Goal: Task Accomplishment & Management: Manage account settings

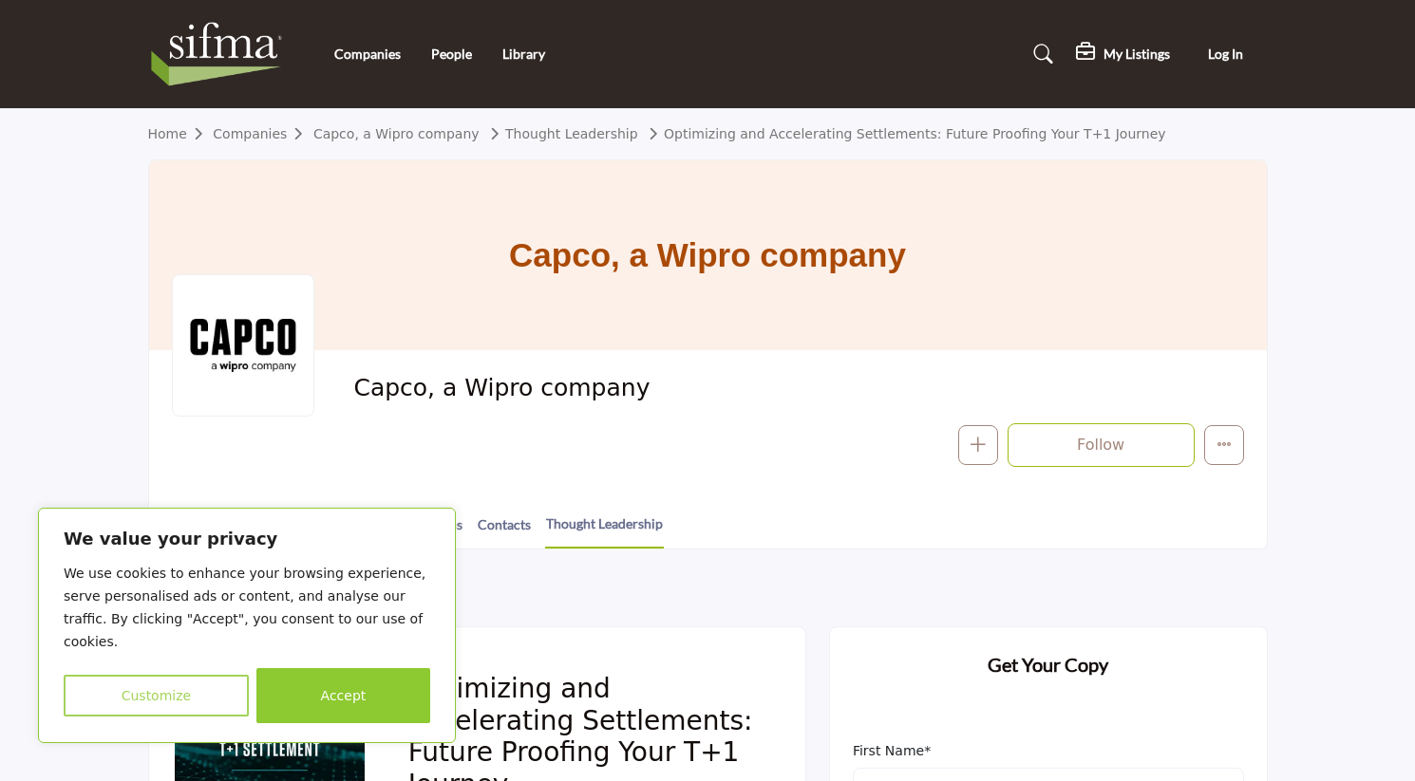
click at [139, 696] on button "Customize" at bounding box center [156, 696] width 185 height 42
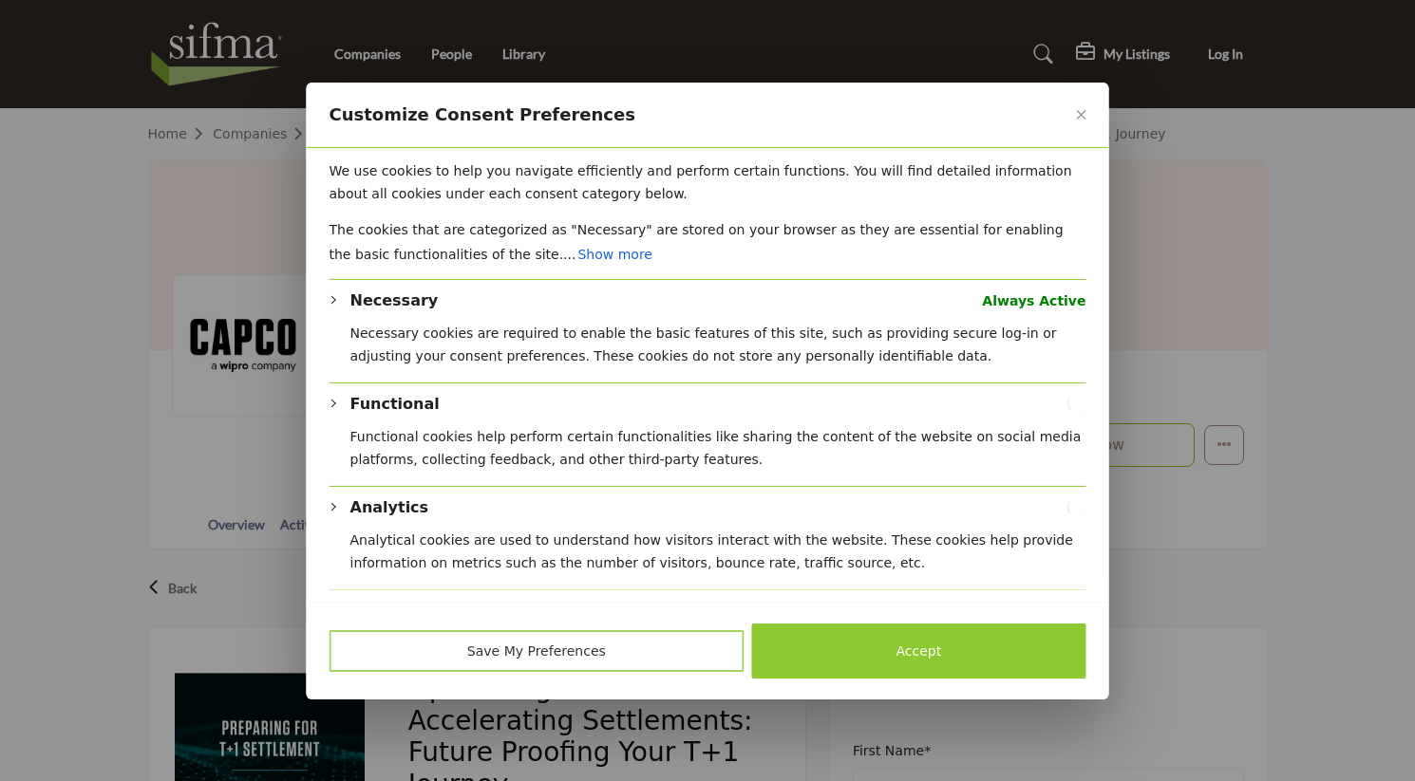
click at [547, 655] on button "Save My Preferences" at bounding box center [536, 651] width 415 height 42
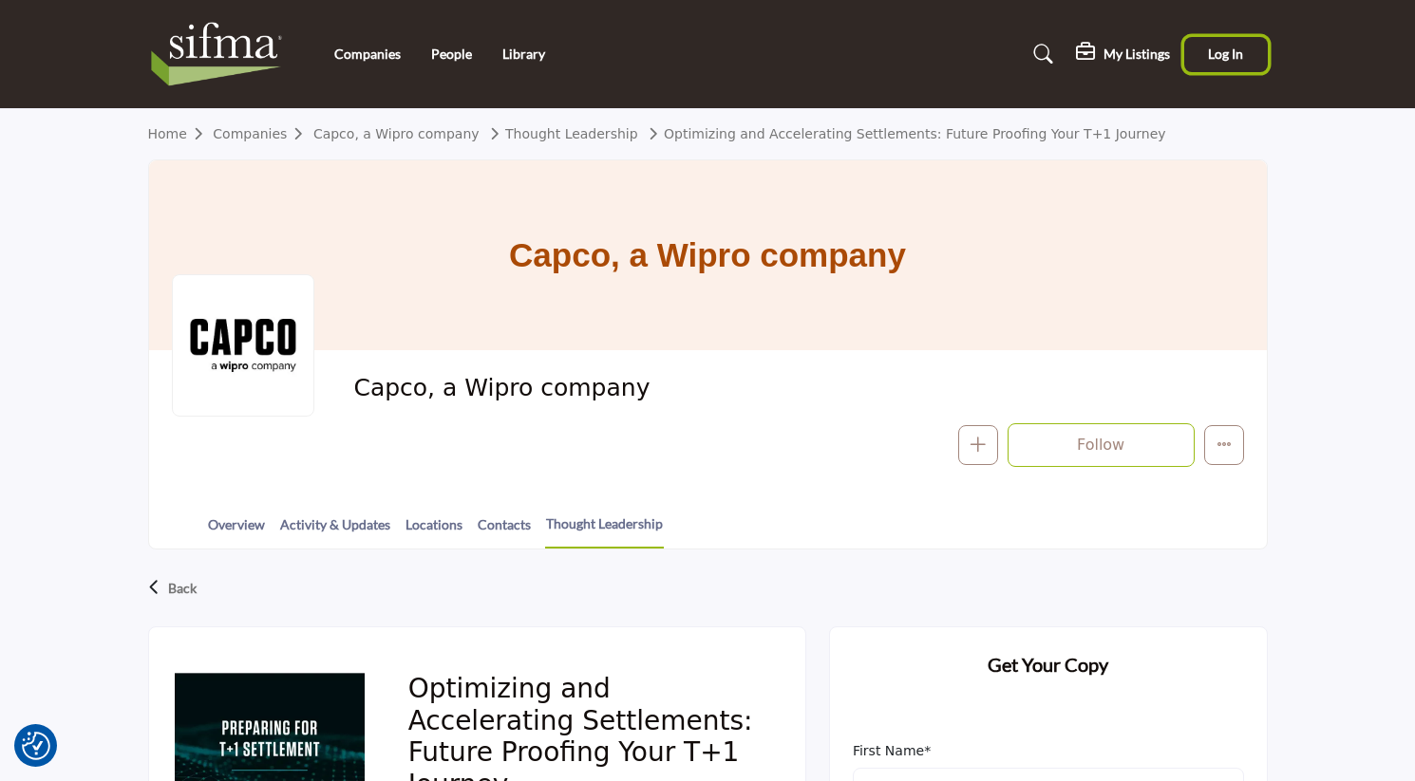
click at [1231, 50] on span "Log In" at bounding box center [1225, 54] width 35 height 16
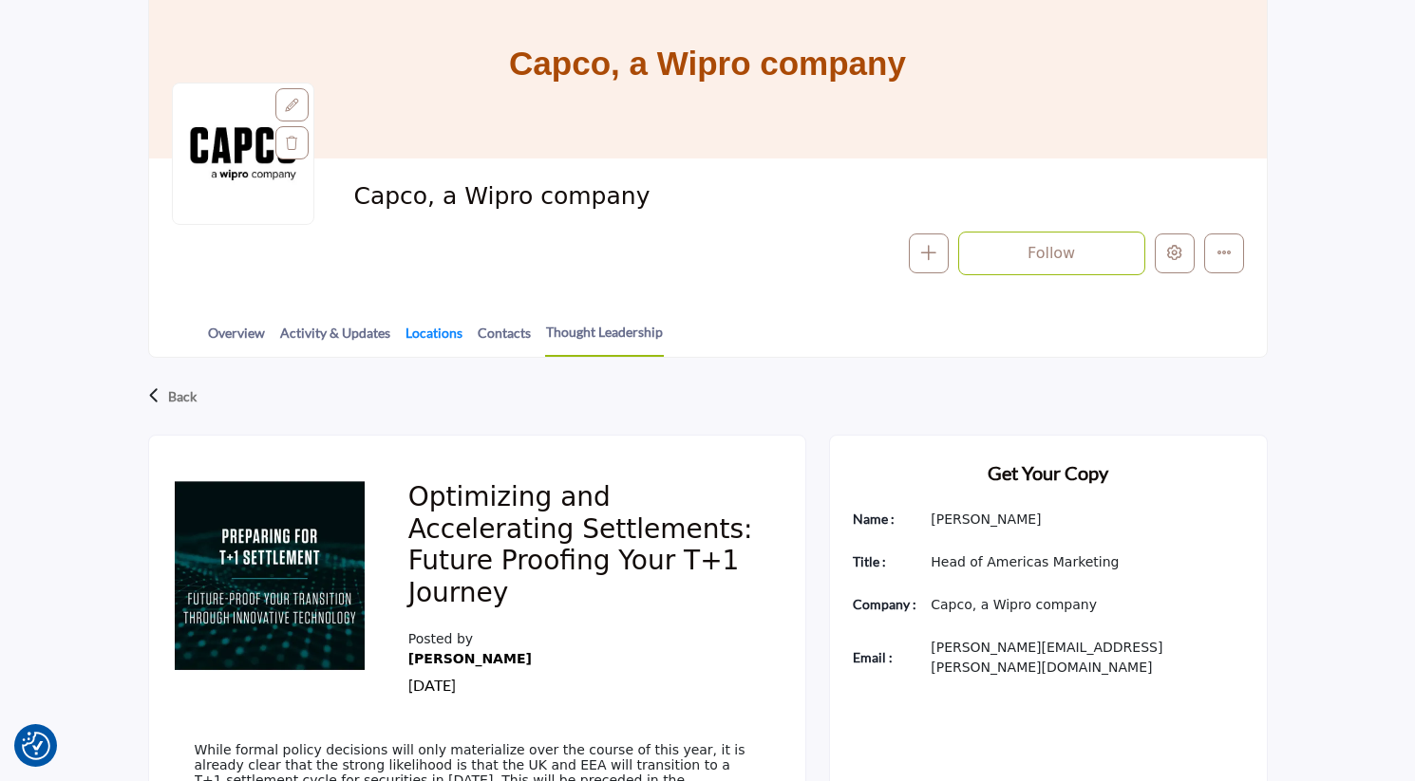
scroll to position [190, 0]
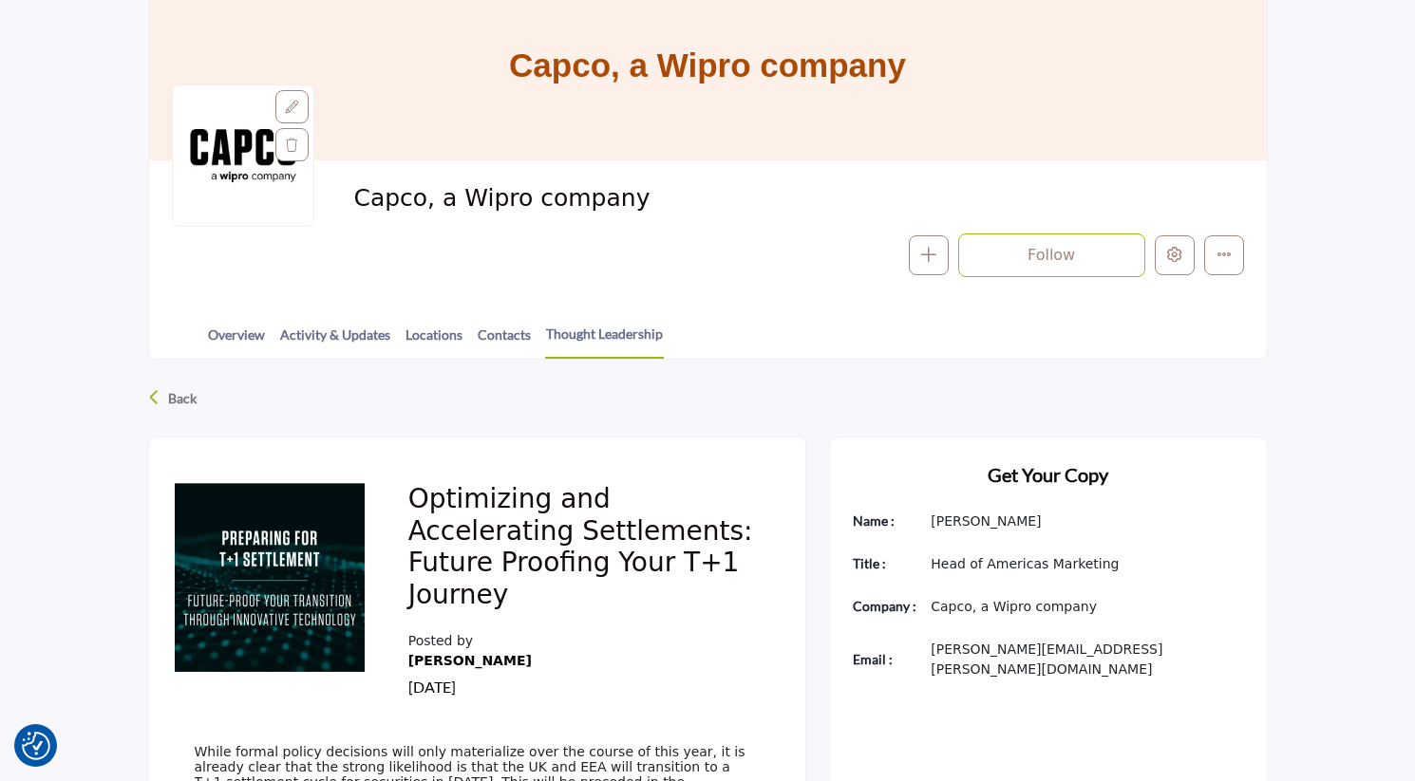
click at [163, 398] on div "Back" at bounding box center [707, 398] width 1119 height 49
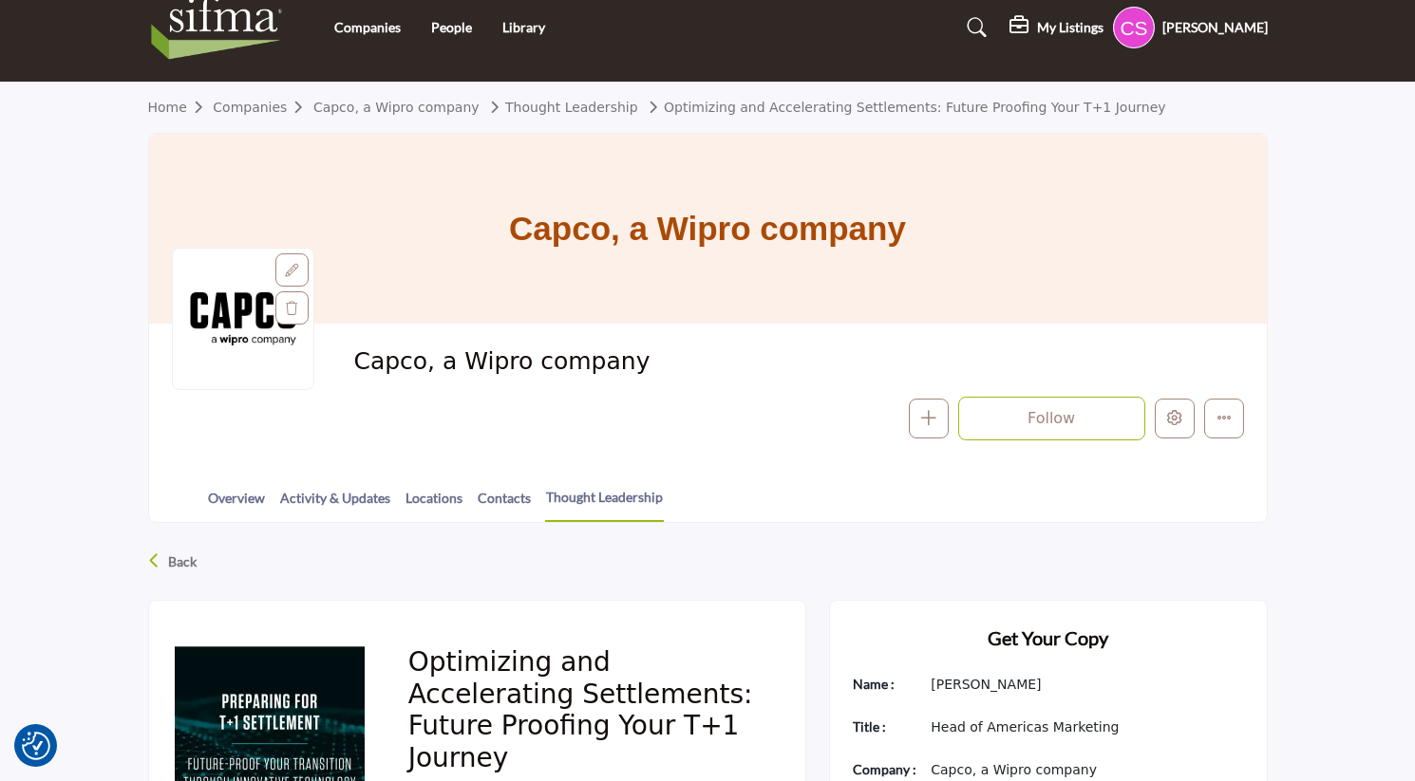
scroll to position [0, 0]
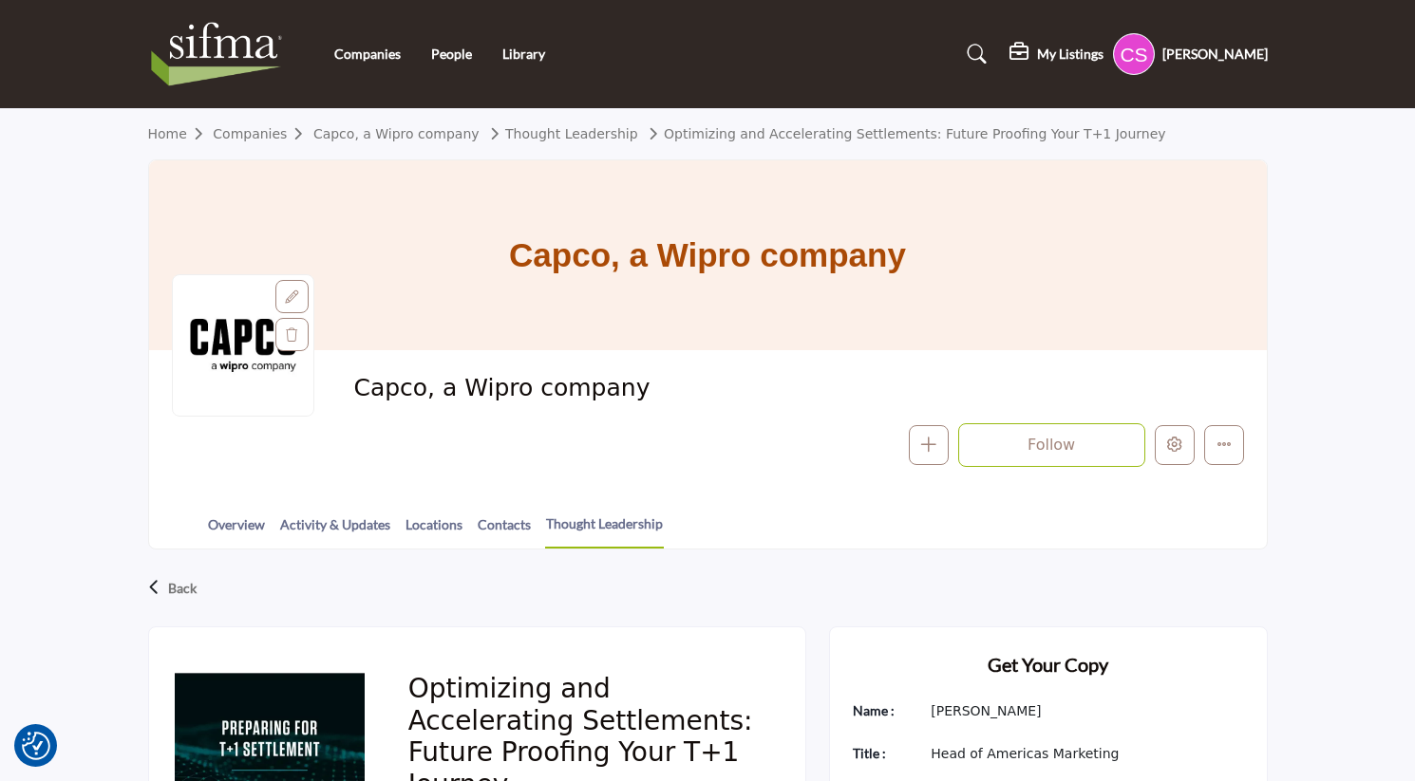
click at [1039, 46] on h5 "My Listings" at bounding box center [1070, 54] width 66 height 17
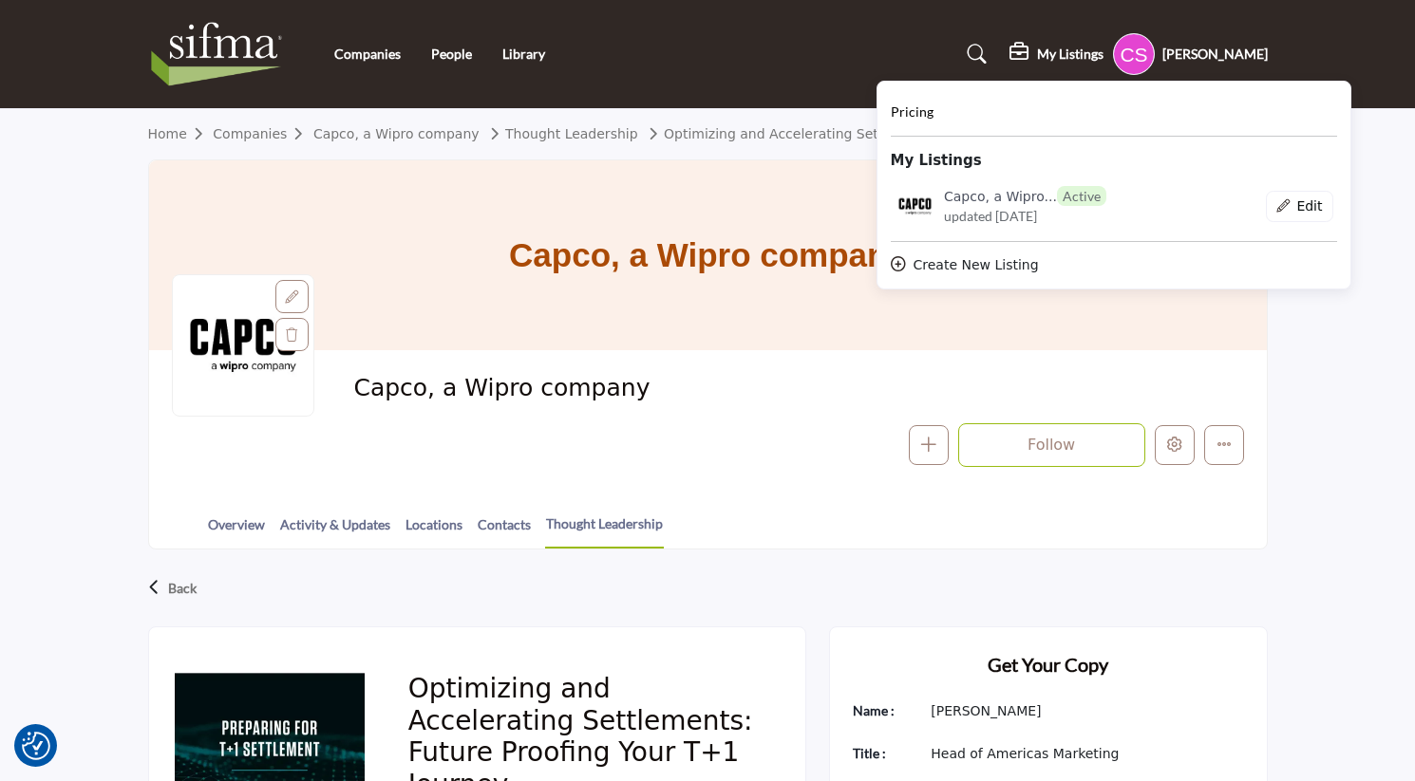
click at [932, 162] on b "My Listings" at bounding box center [936, 161] width 91 height 22
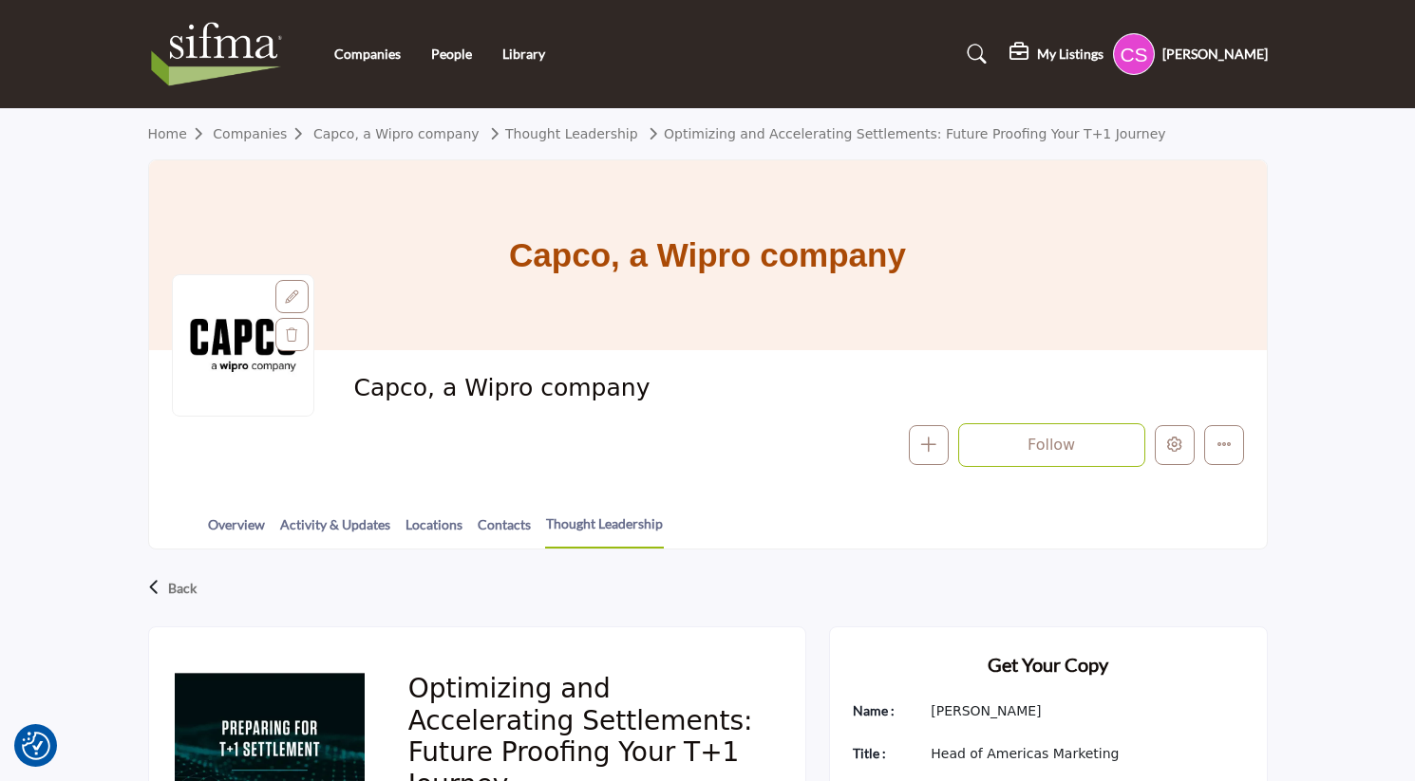
click at [1054, 47] on h5 "My Listings" at bounding box center [1070, 54] width 66 height 17
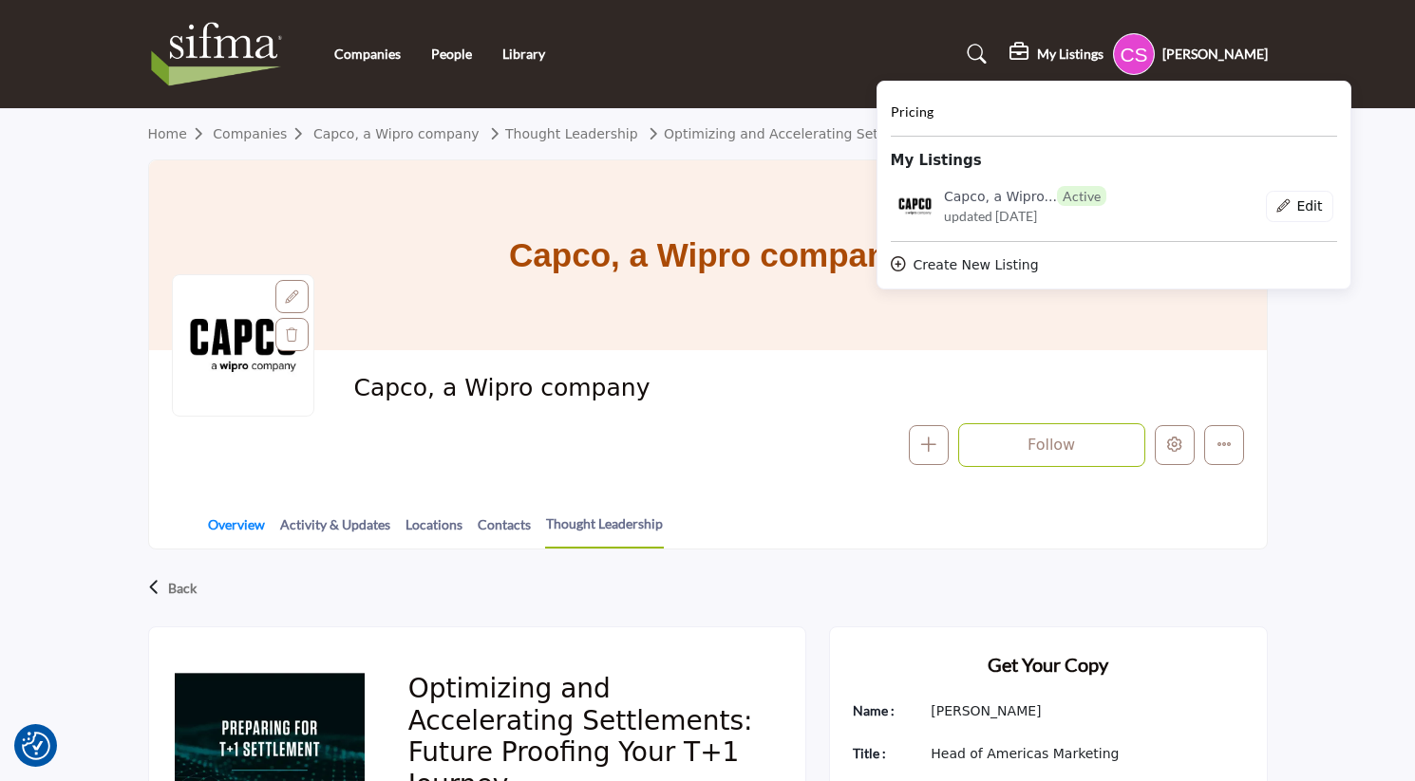
click at [226, 520] on link "Overview" at bounding box center [236, 531] width 59 height 33
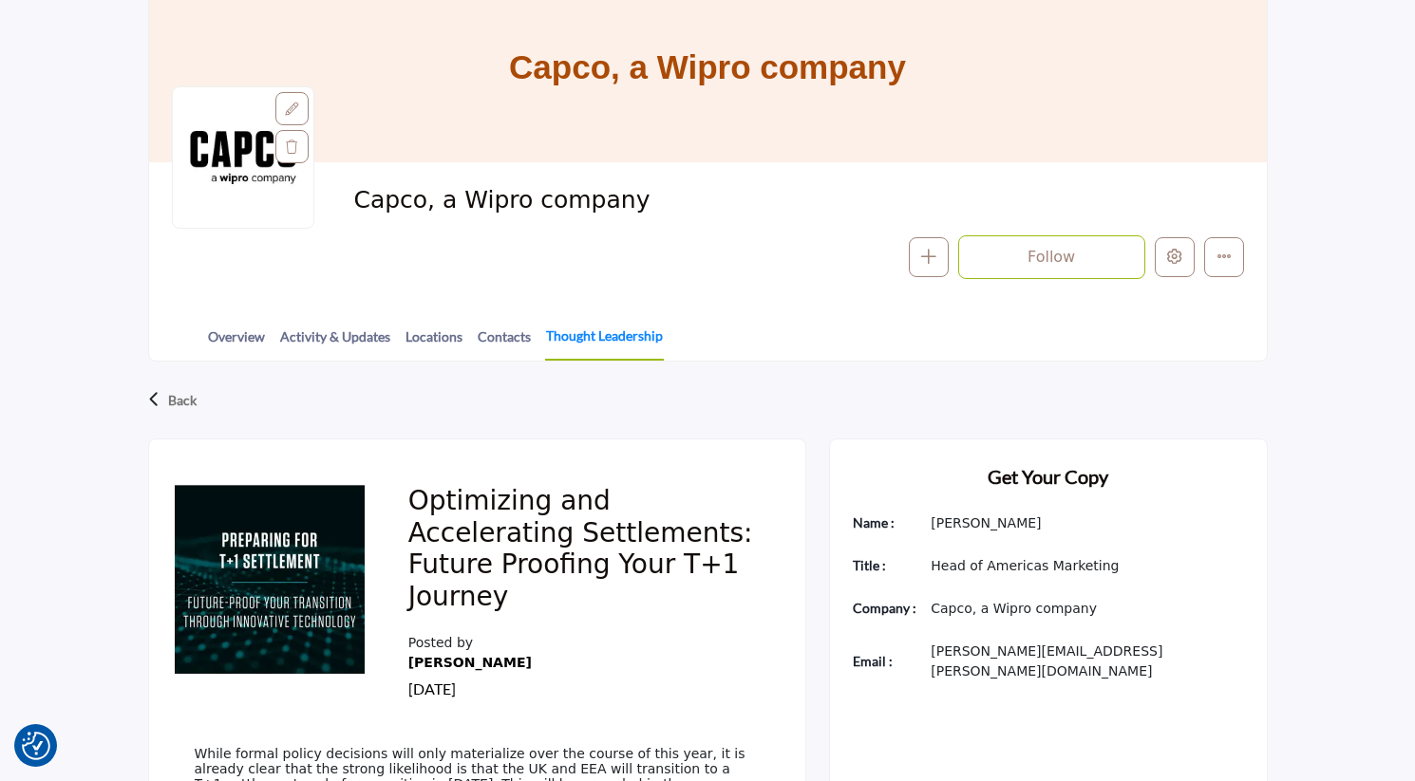
scroll to position [172, 0]
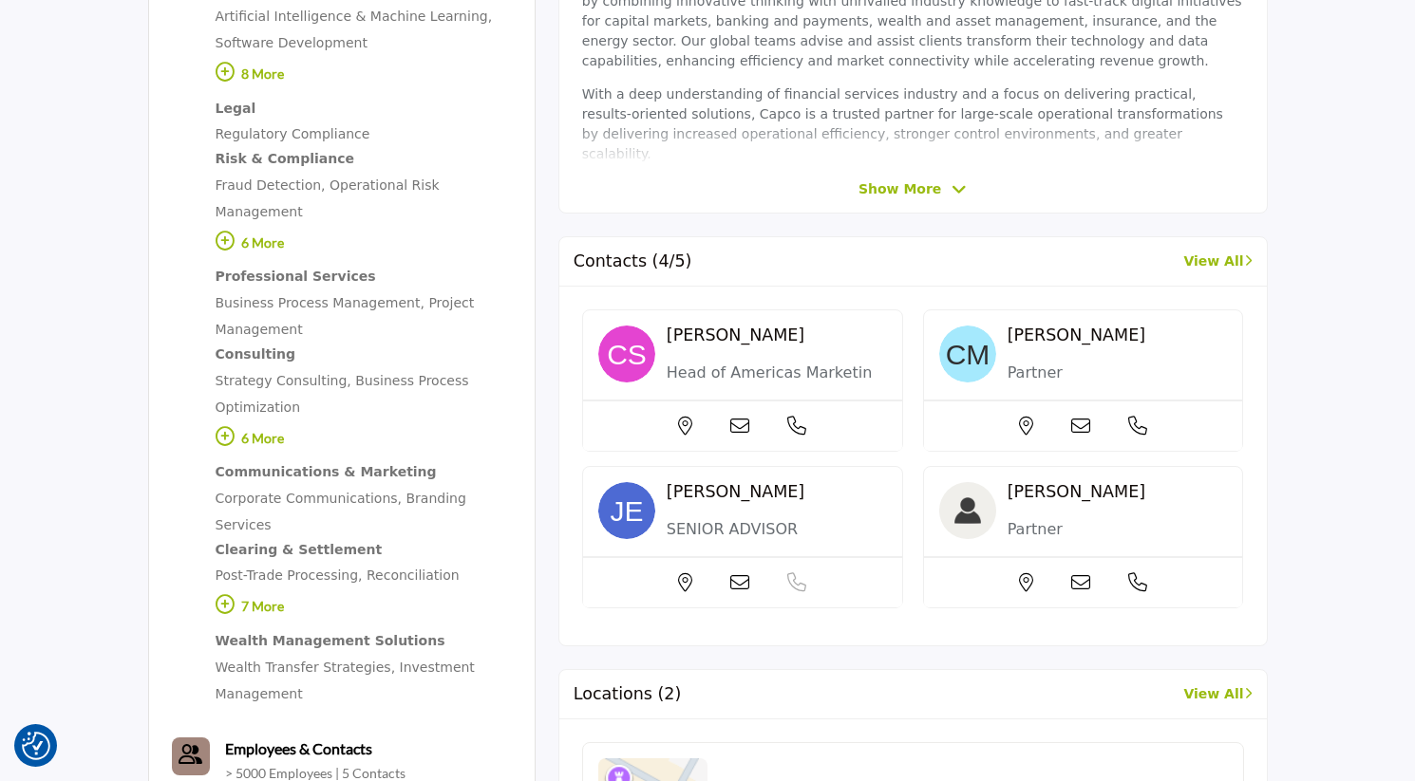
scroll to position [760, 0]
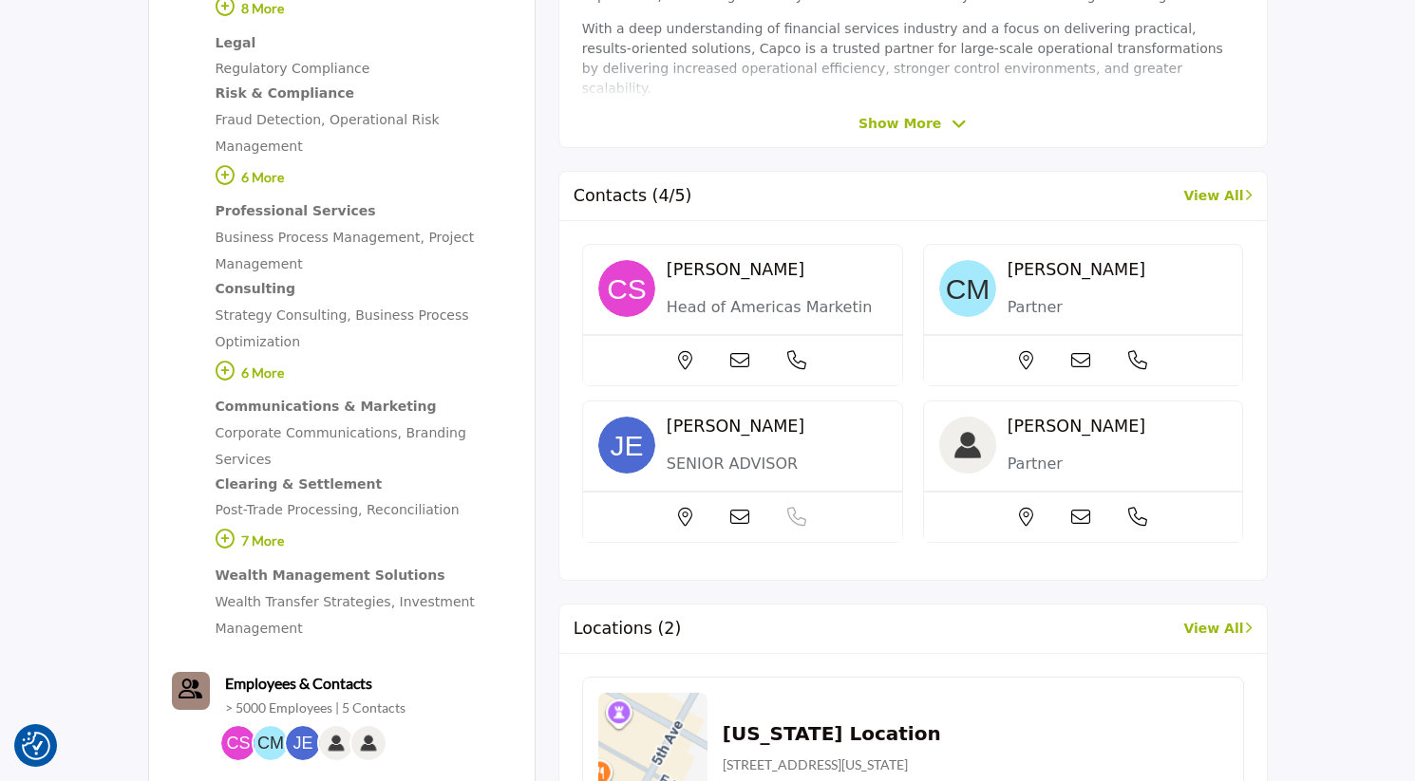
click at [804, 279] on span "[PERSON_NAME]" at bounding box center [735, 269] width 138 height 19
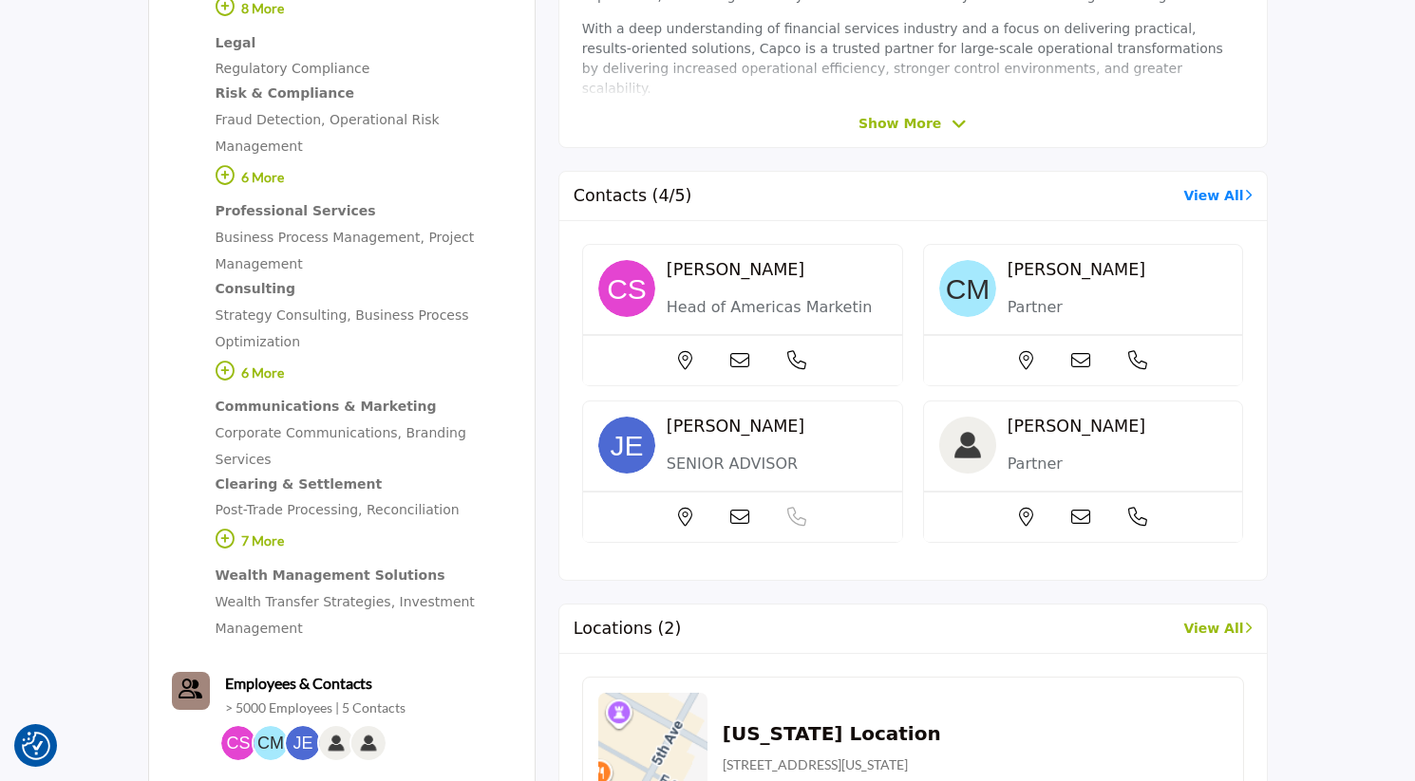
click at [1208, 200] on link "View All" at bounding box center [1217, 196] width 68 height 20
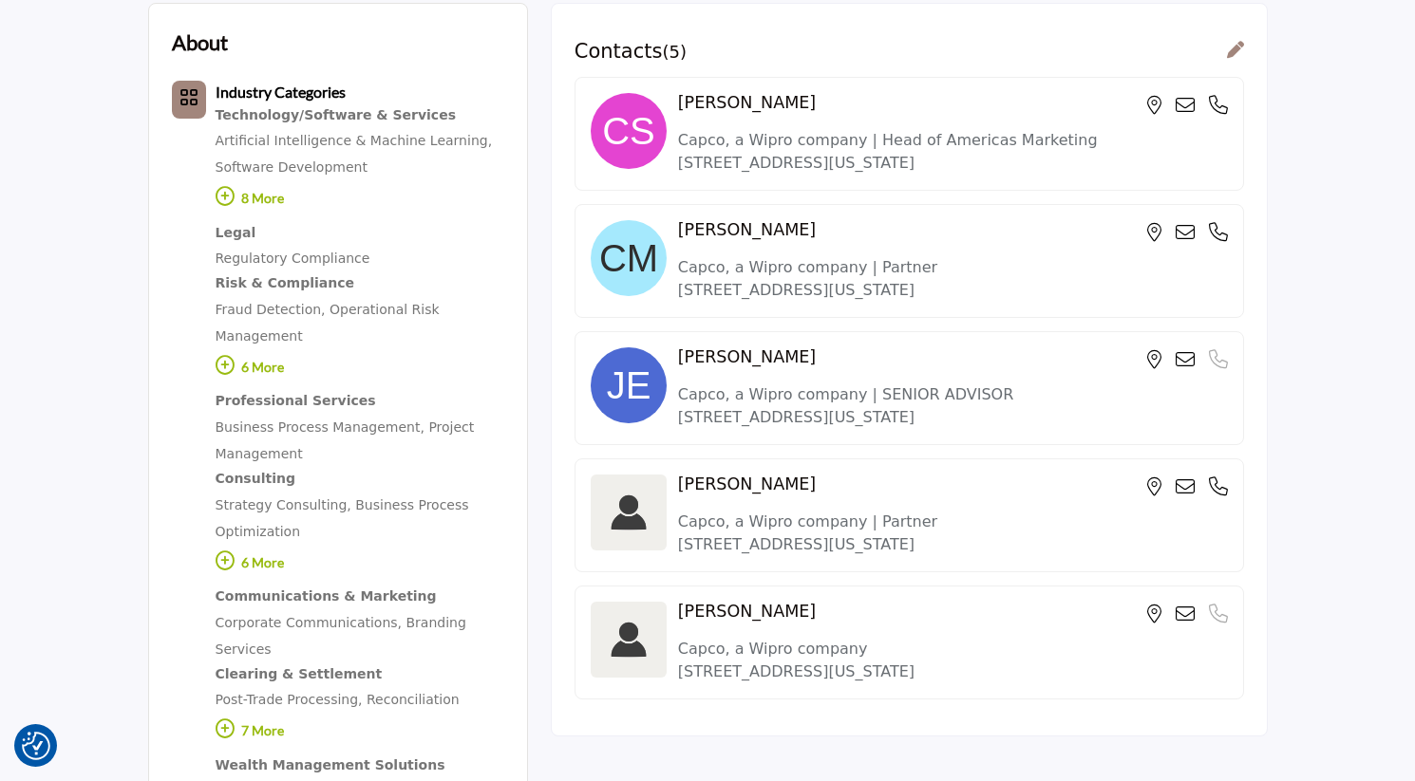
scroll to position [190, 0]
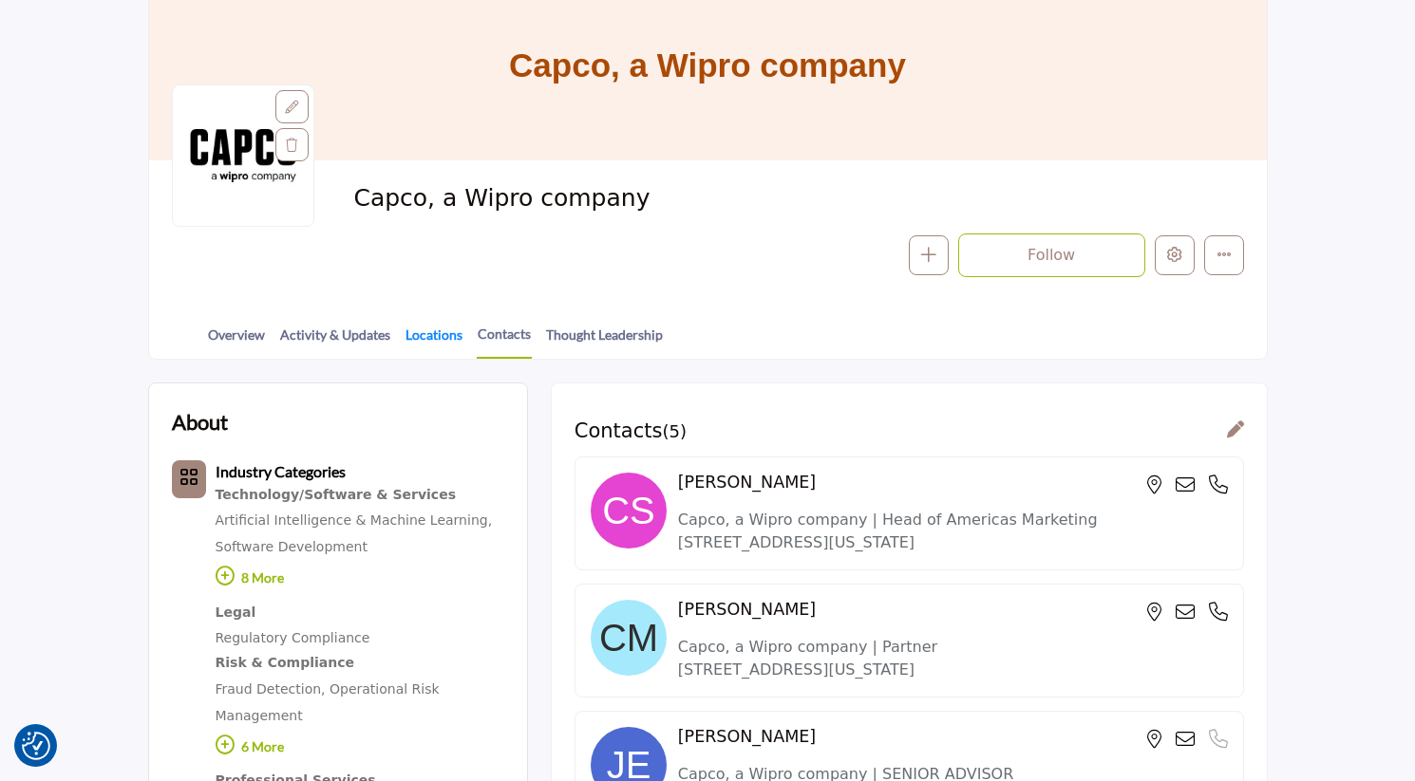
click at [432, 342] on link "Locations" at bounding box center [433, 341] width 59 height 33
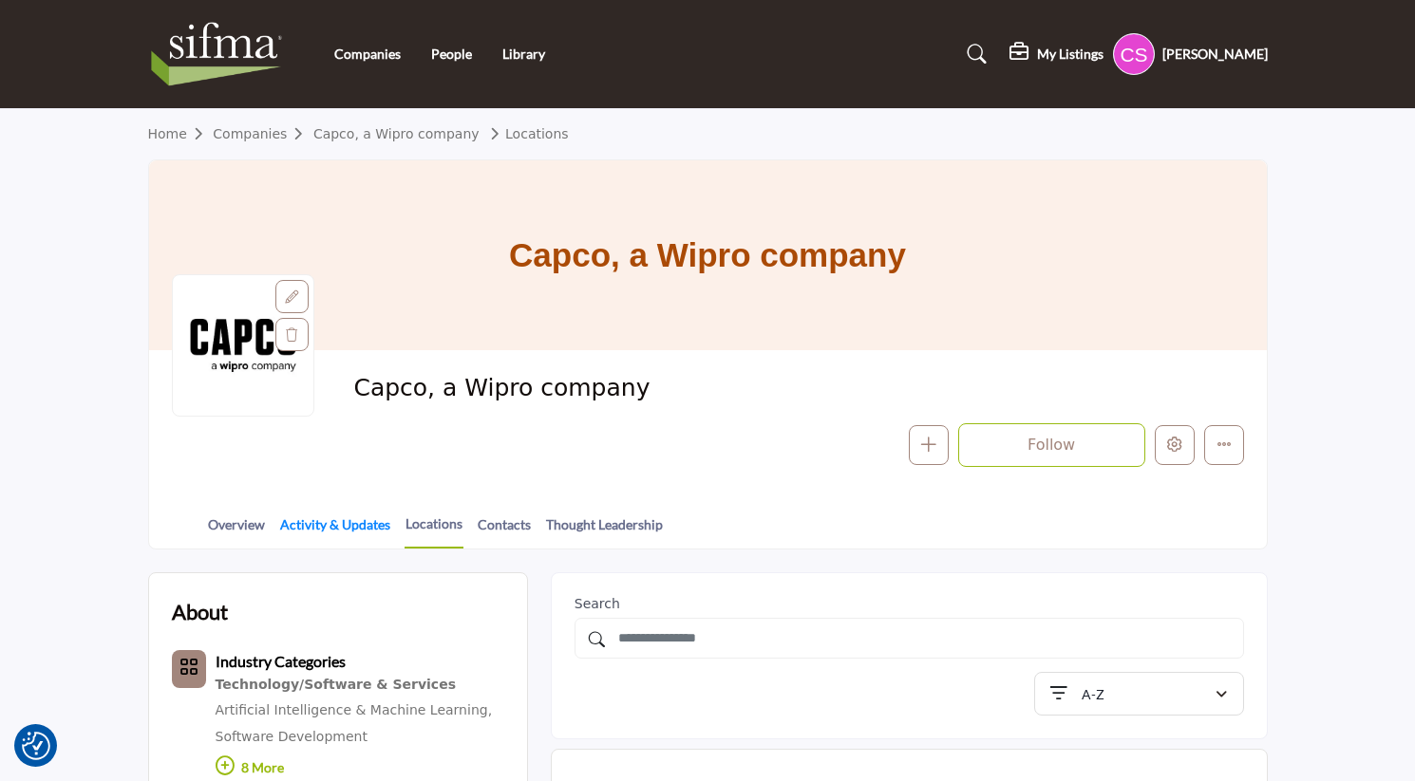
click at [358, 535] on link "Activity & Updates" at bounding box center [335, 531] width 112 height 33
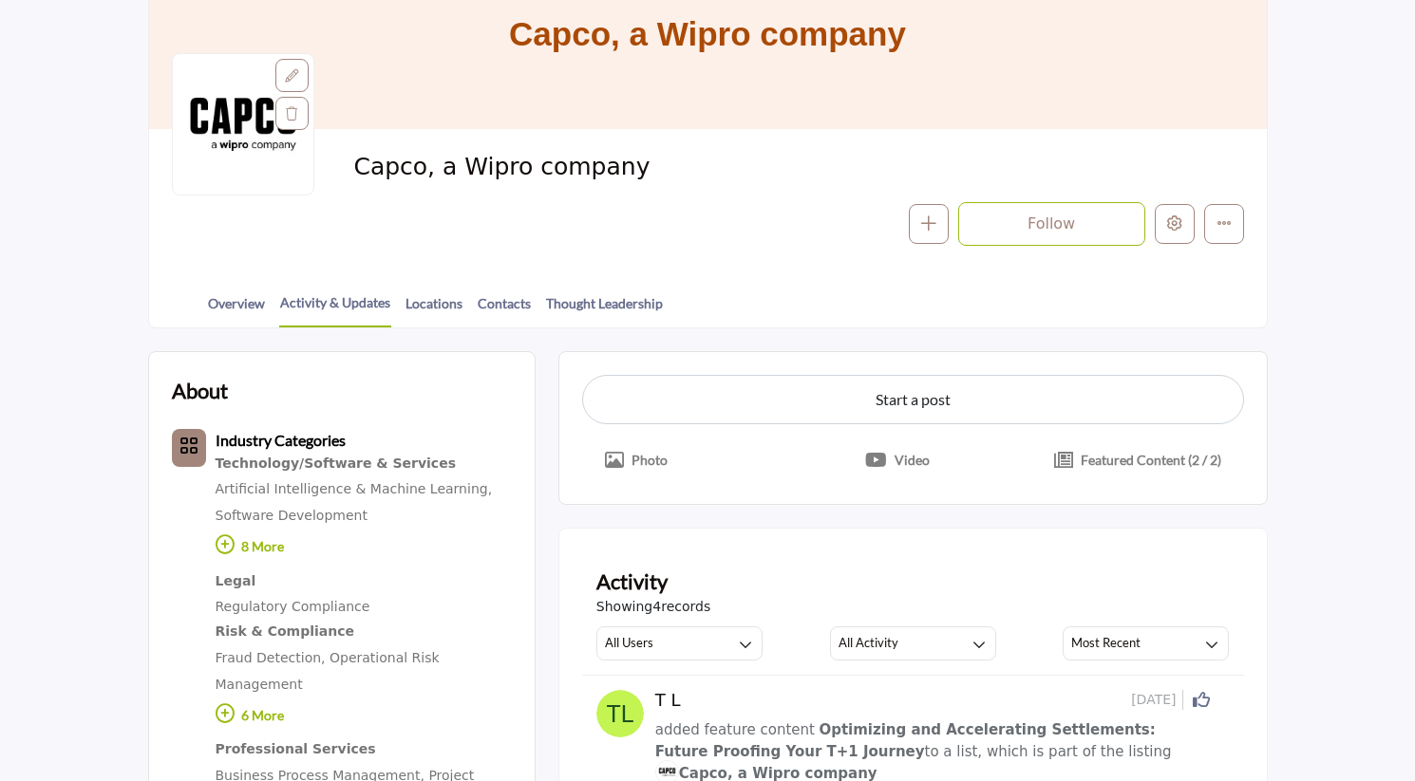
scroll to position [285, 0]
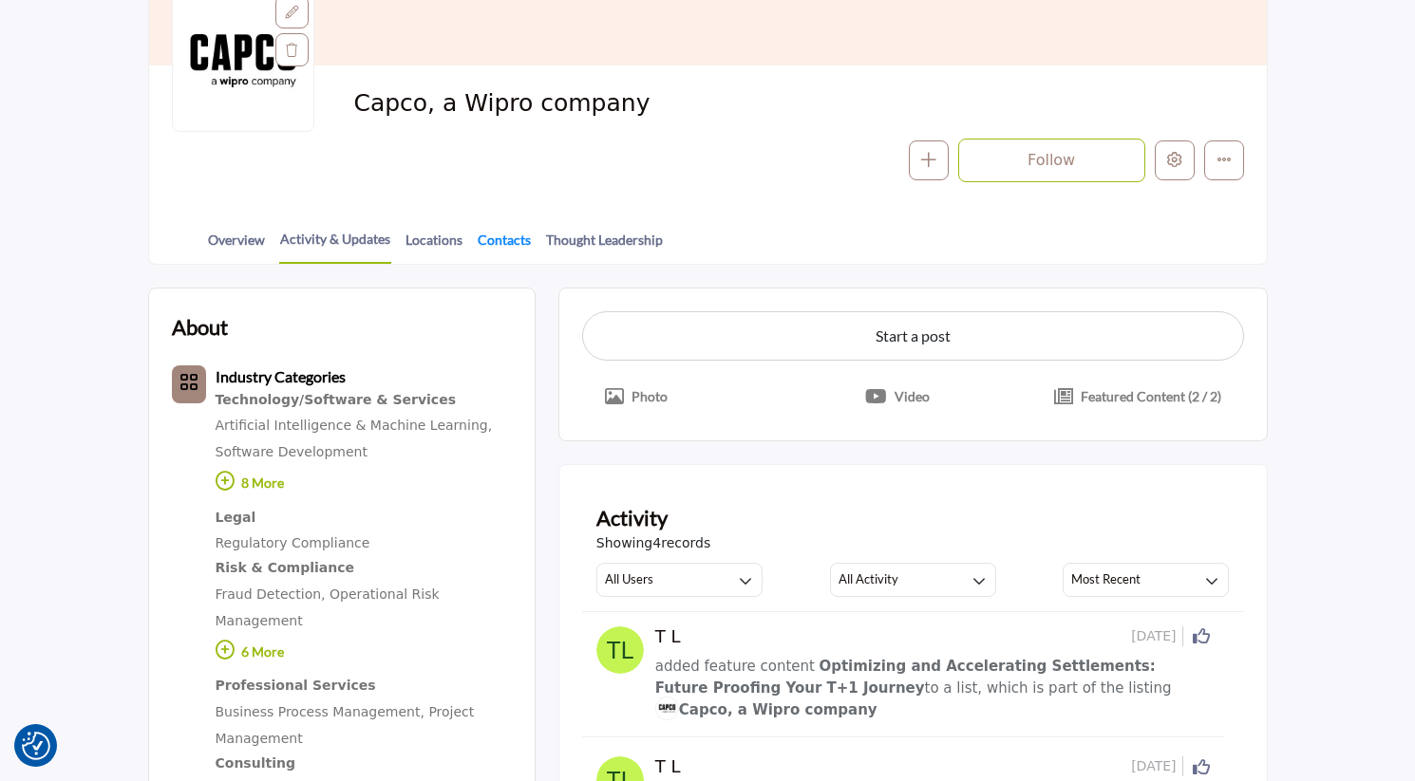
click at [505, 241] on link "Contacts" at bounding box center [504, 246] width 55 height 33
click at [497, 246] on link "Contacts" at bounding box center [504, 246] width 55 height 33
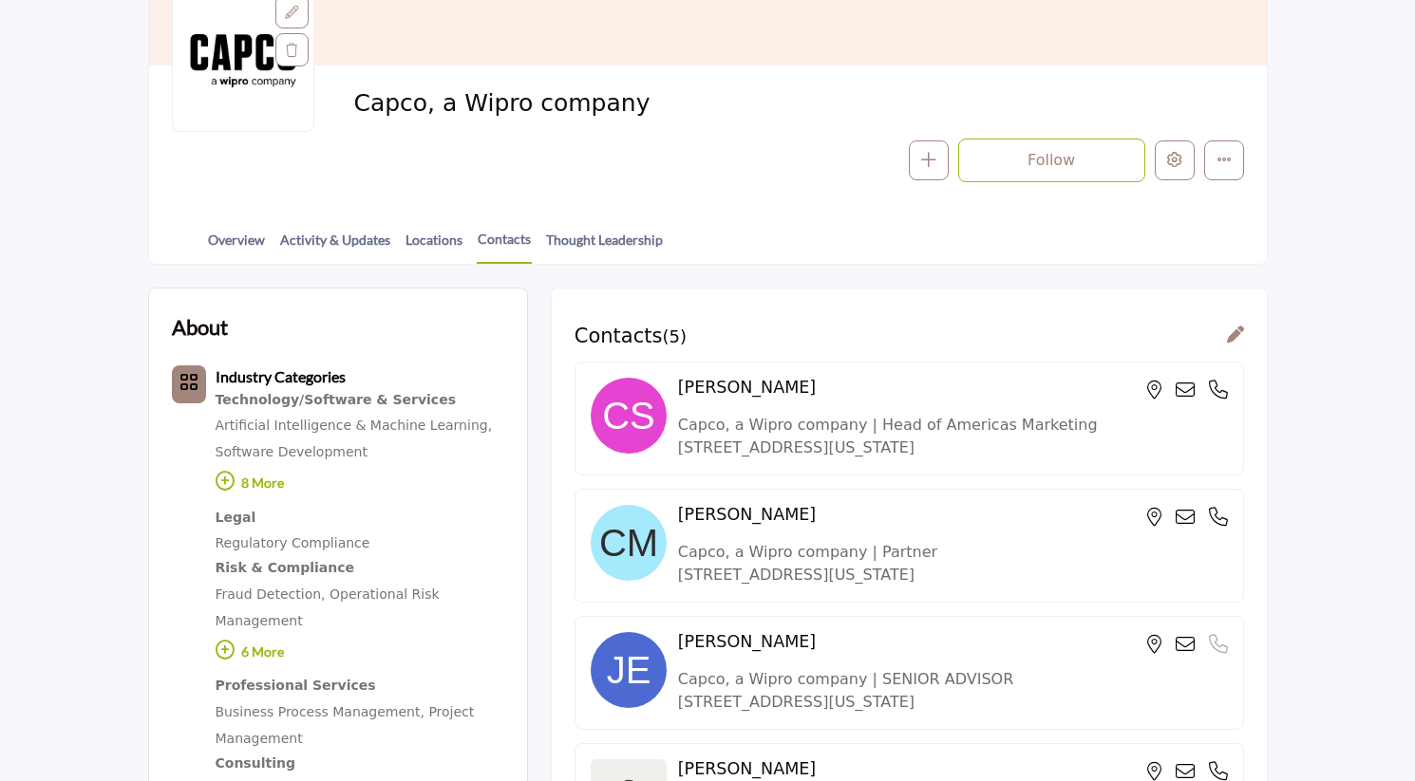
scroll to position [285, 0]
click at [1227, 323] on div "Contacts ( 5 ) [PERSON_NAME]" at bounding box center [909, 655] width 717 height 734
click at [1232, 339] on icon at bounding box center [1235, 334] width 17 height 17
click at [0, 0] on div at bounding box center [0, 0] width 0 height 0
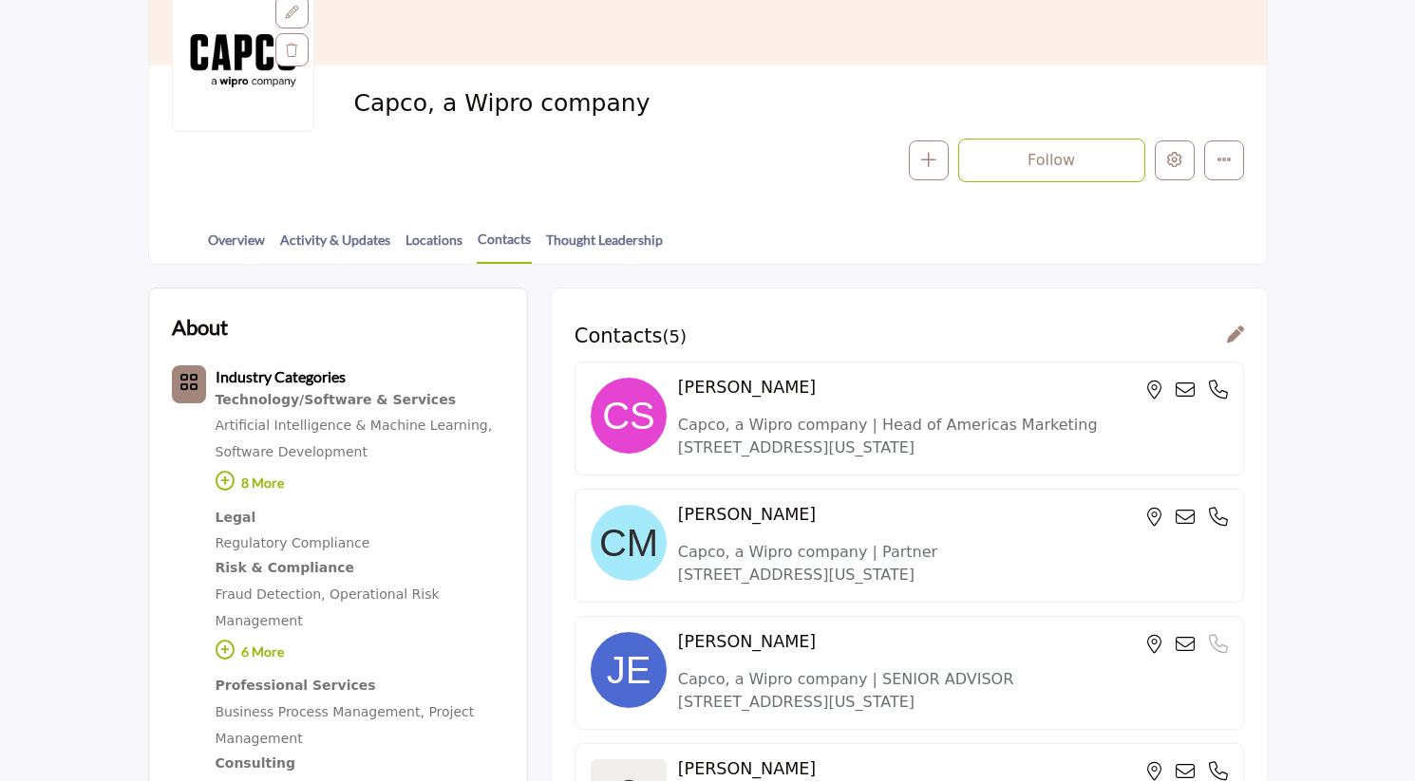
click at [0, 0] on div at bounding box center [0, 0] width 0 height 0
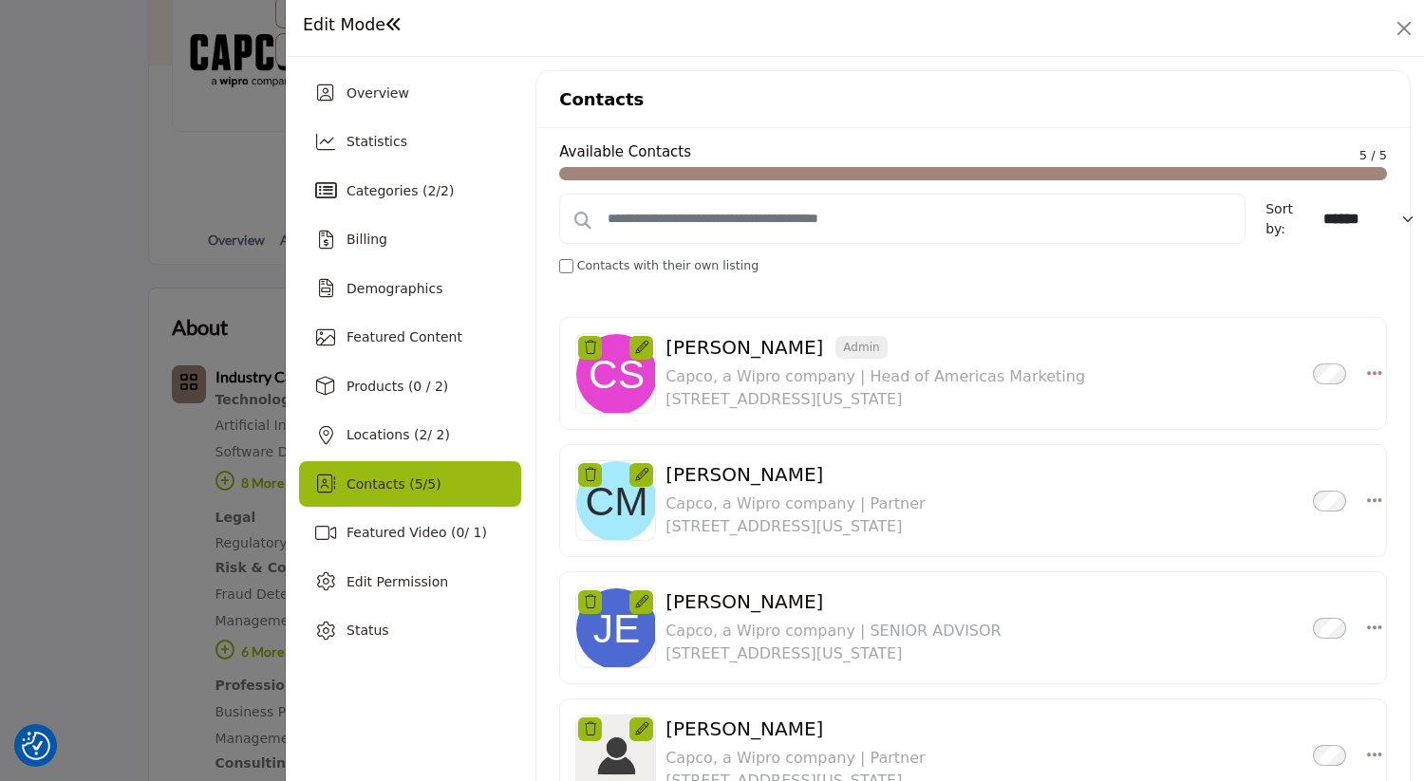
click at [846, 387] on p "Capco, a Wipro company | Head of Americas Marketing" at bounding box center [876, 377] width 420 height 23
click at [641, 349] on icon at bounding box center [641, 347] width 13 height 13
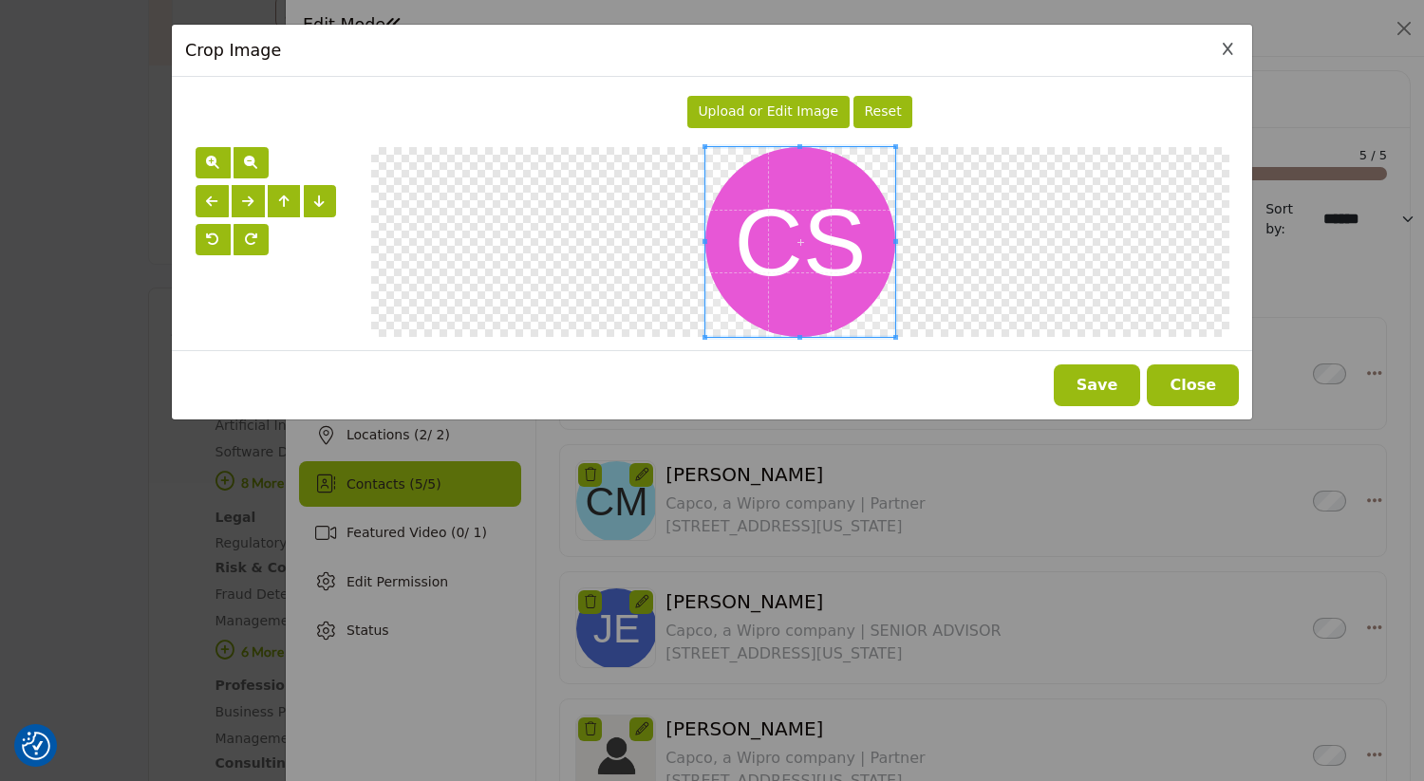
click at [1188, 394] on button "Close" at bounding box center [1193, 386] width 92 height 42
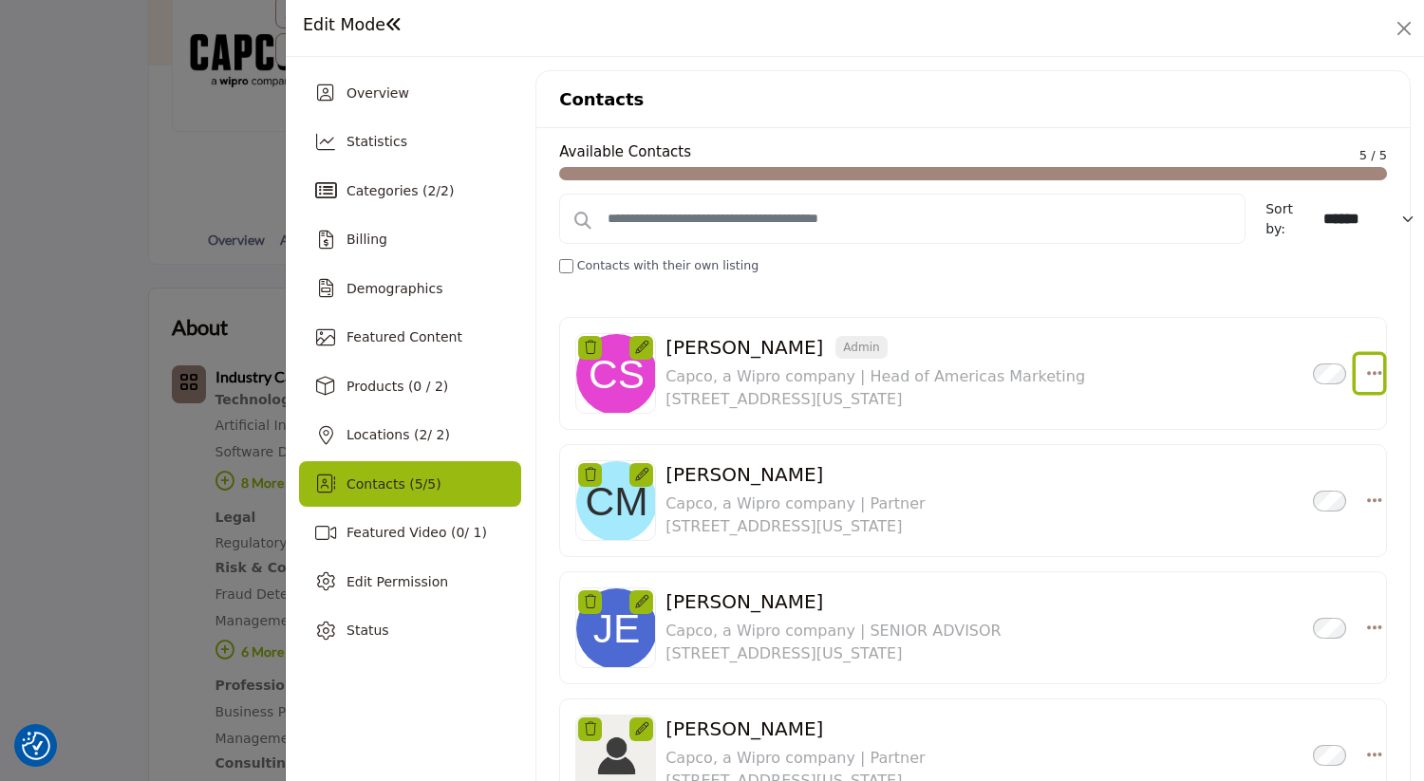
click at [1367, 368] on icon "Select Droddown options" at bounding box center [1374, 373] width 15 height 17
click at [1240, 419] on link "Edit Contact" at bounding box center [1283, 420] width 184 height 34
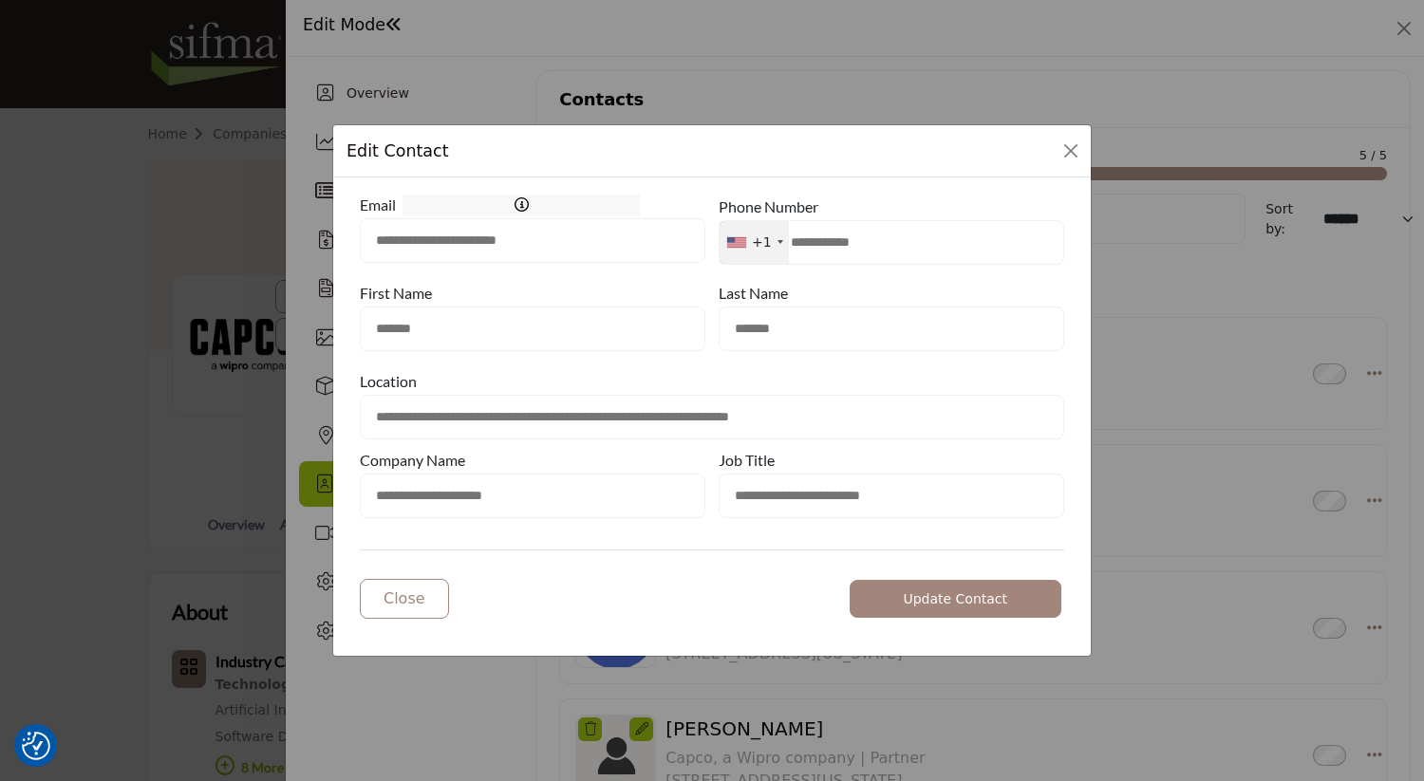
type input "**********"
type input "********"
type input "**********"
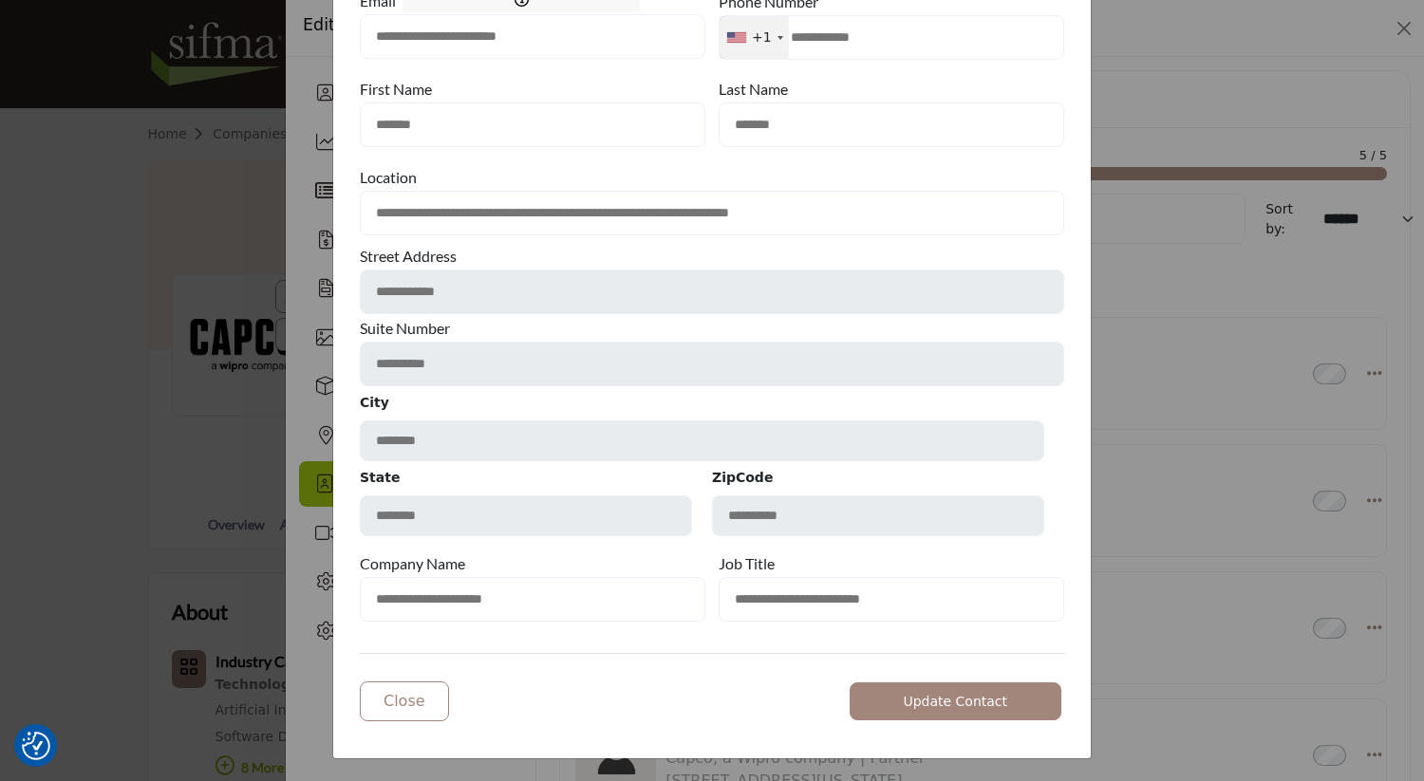
scroll to position [105, 0]
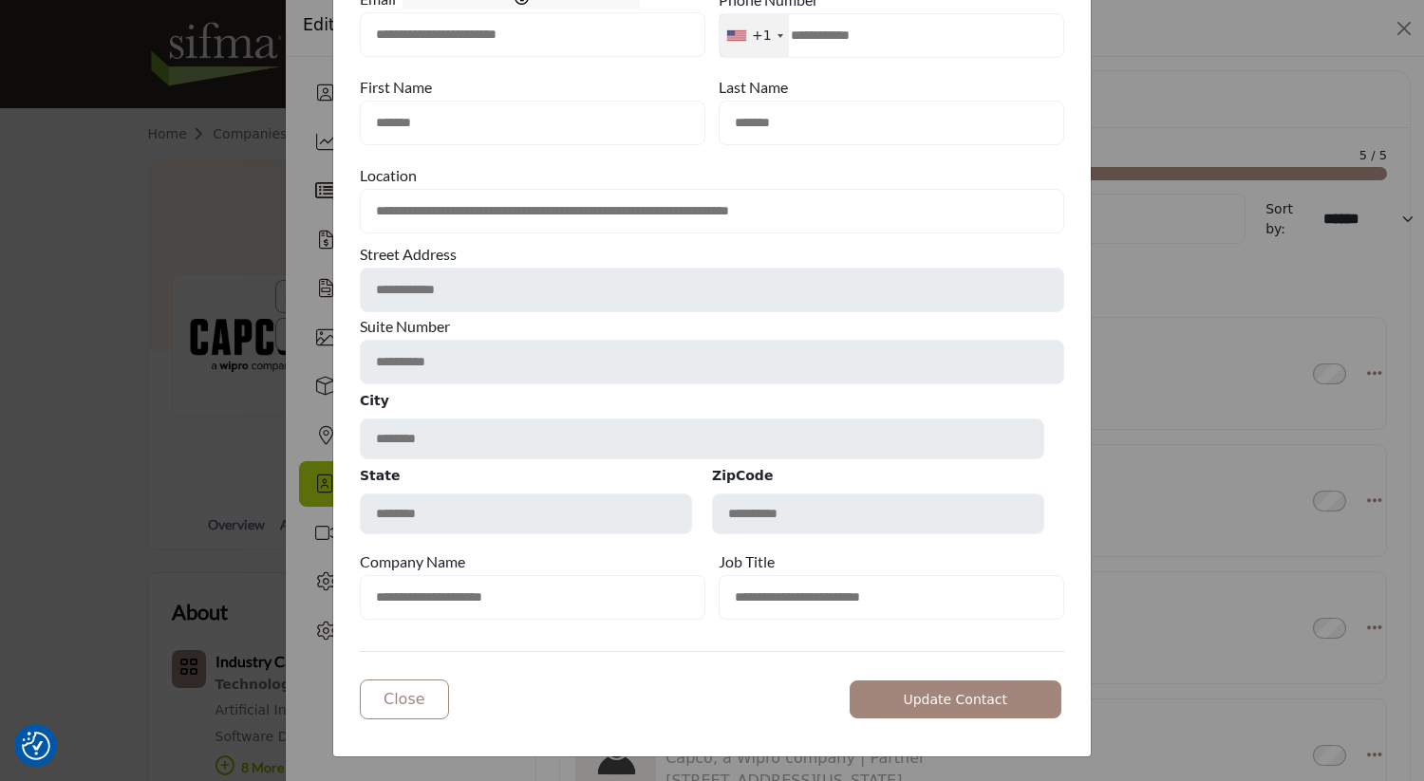
click at [804, 602] on input "**********" at bounding box center [892, 597] width 346 height 45
type input "**********"
click at [995, 692] on span "Update Contact" at bounding box center [955, 699] width 104 height 15
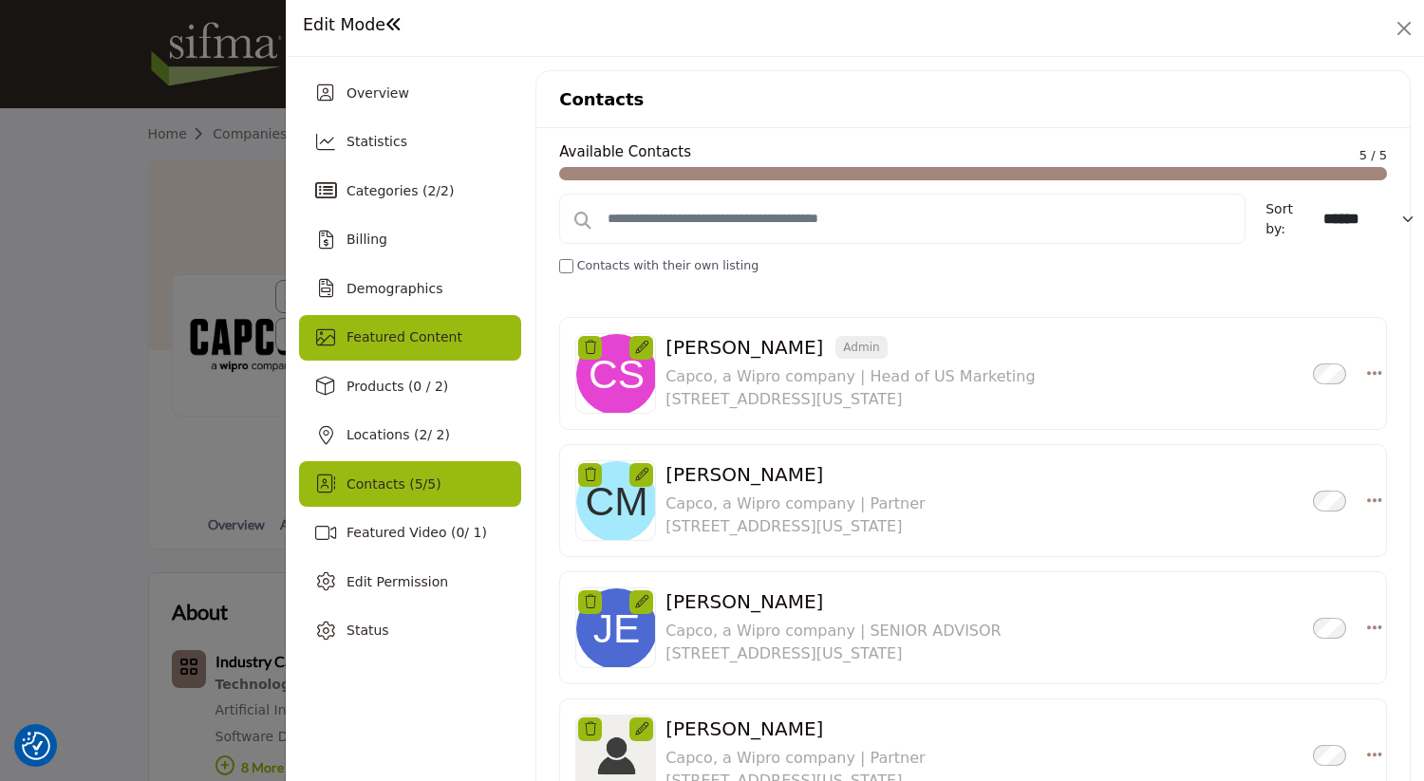
click at [398, 338] on span "Featured Content" at bounding box center [405, 336] width 116 height 15
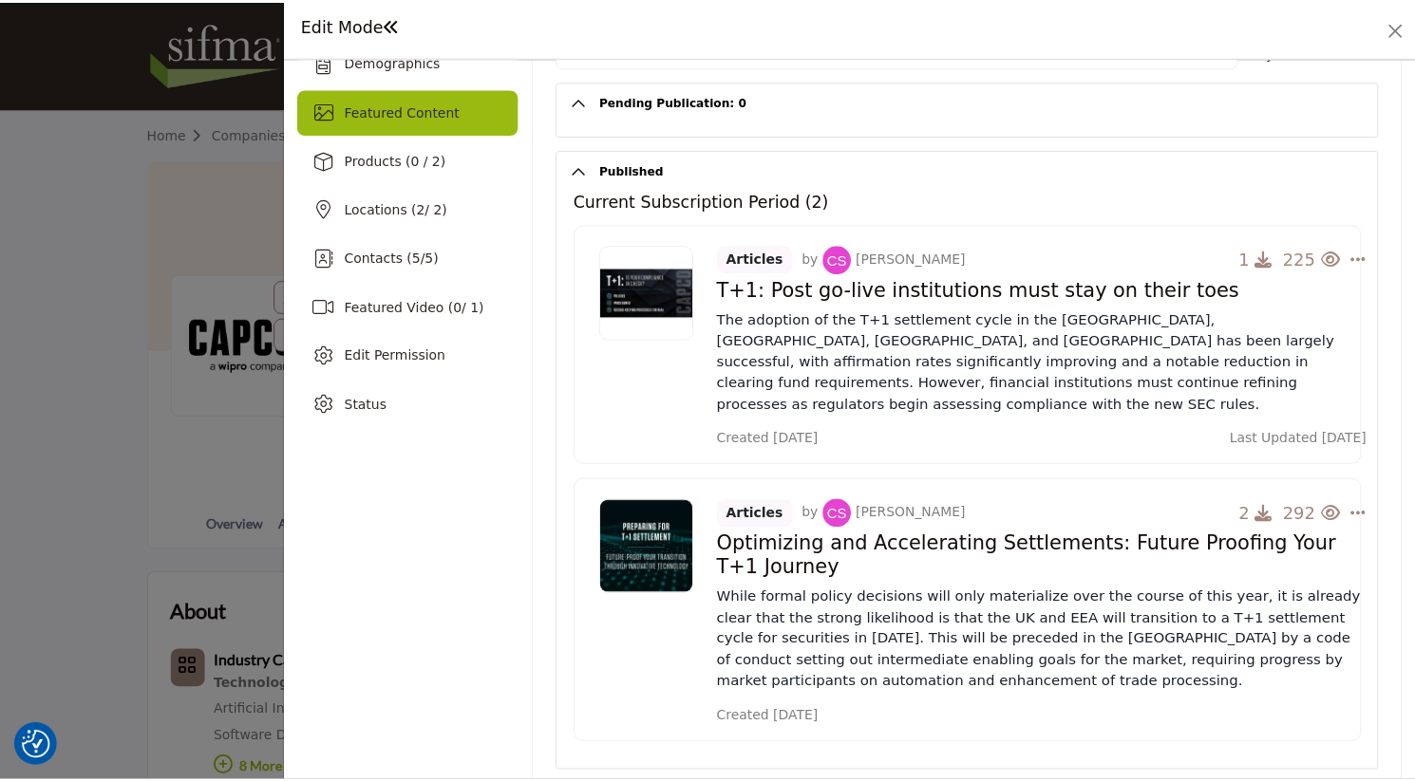
scroll to position [238, 0]
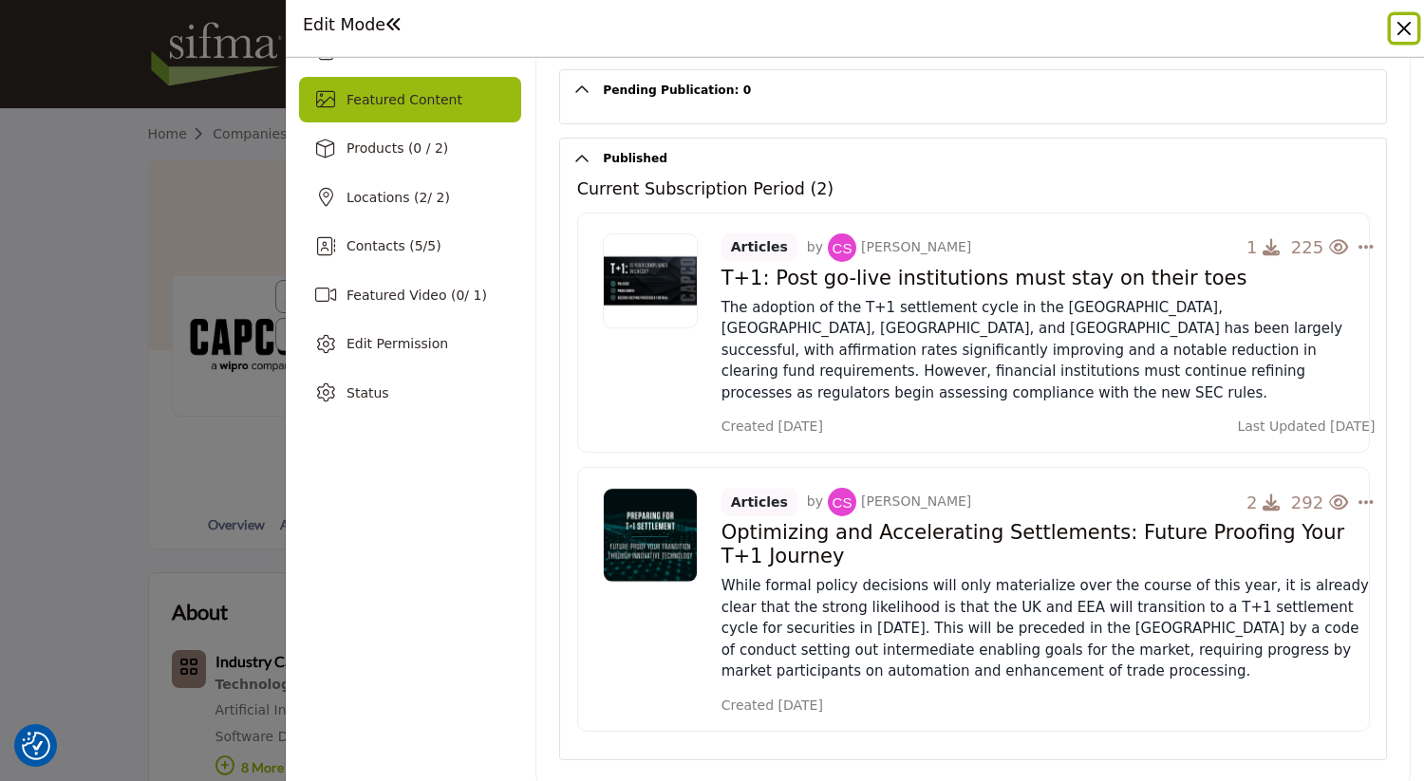
click at [1399, 37] on button "Close" at bounding box center [1404, 28] width 27 height 27
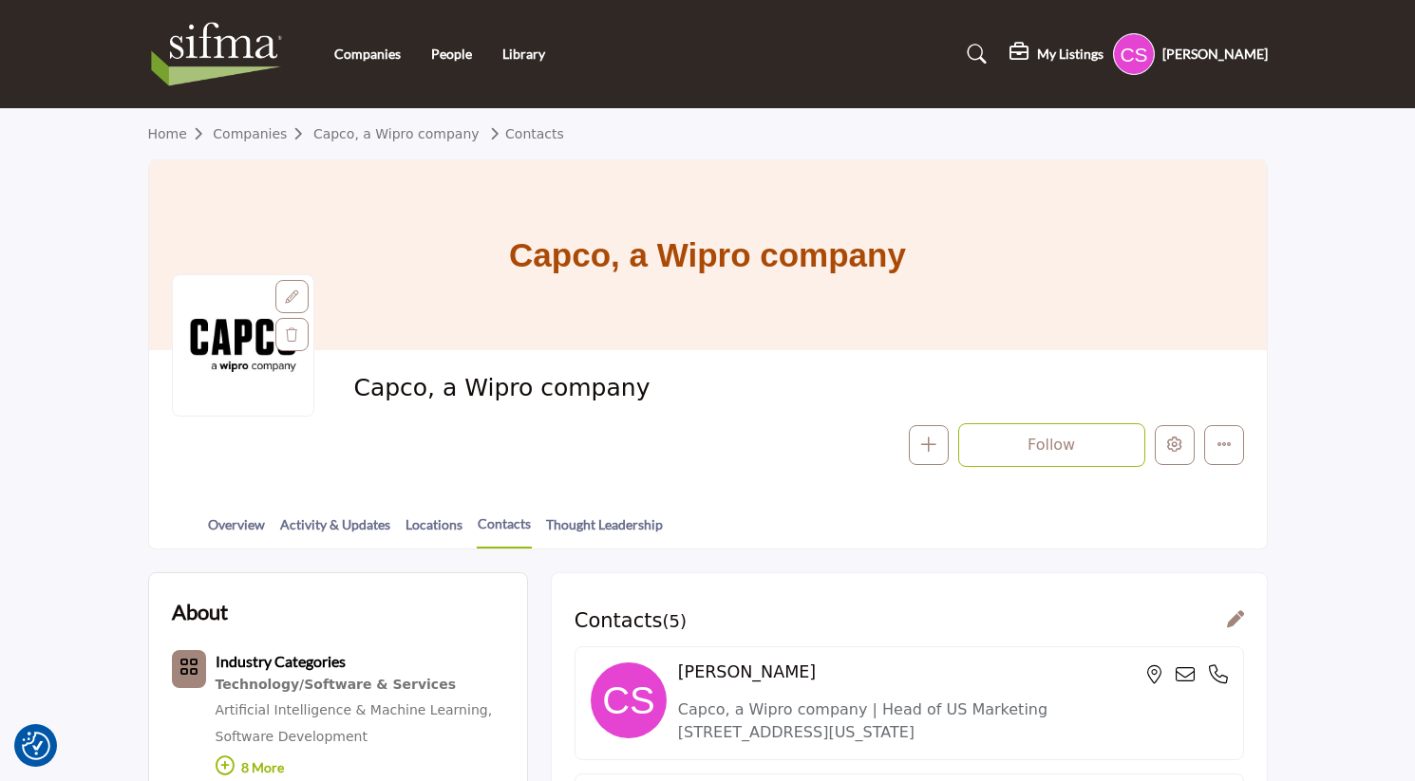
drag, startPoint x: 466, startPoint y: 403, endPoint x: 509, endPoint y: 390, distance: 44.7
click at [466, 403] on span "Capco, a Wipro company" at bounding box center [611, 388] width 517 height 31
